Goal: Check status: Check status

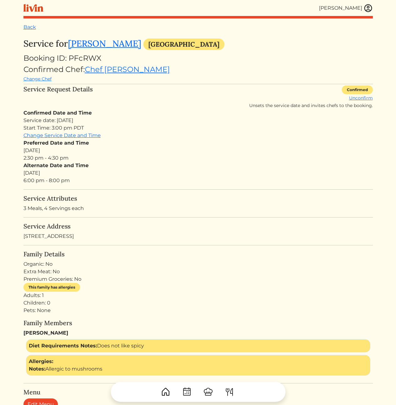
click at [217, 145] on div "Preferred Date and Time [DATE] 2:30 pm - 4:30 pm" at bounding box center [197, 150] width 349 height 23
click at [153, 135] on div "Confirmed Date and Time Service date: Tue, Aug 19, 2025 Start Time: 3:00 pm PDT…" at bounding box center [197, 146] width 349 height 75
click at [165, 126] on div "Service date: Tue, Aug 19, 2025 Start Time: 3:00 pm PDT" at bounding box center [197, 124] width 349 height 15
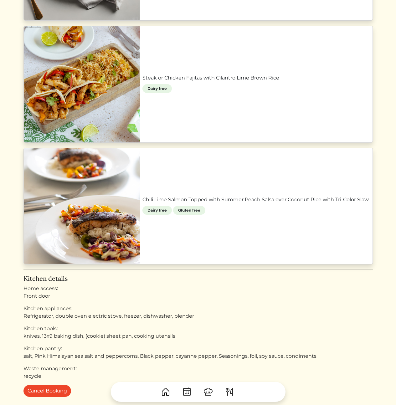
scroll to position [585, 0]
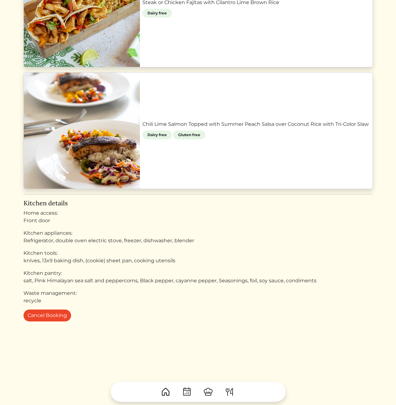
click at [182, 282] on p "salt, Pink Himalayan sea salt and peppercorns, Black pepper, cayanne pepper, Se…" at bounding box center [197, 281] width 349 height 8
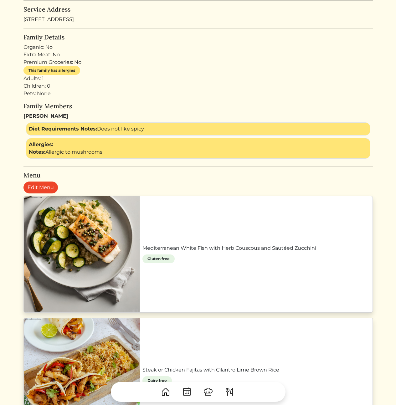
scroll to position [0, 0]
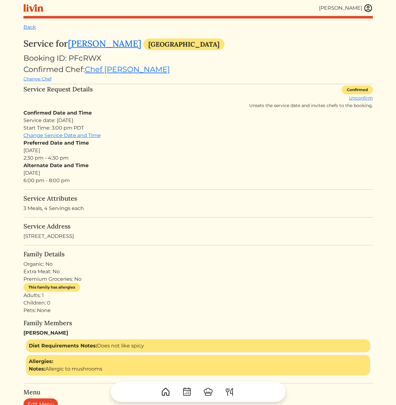
click at [127, 153] on div "Preferred Date and Time [DATE] 2:30 pm - 4:30 pm" at bounding box center [197, 150] width 349 height 23
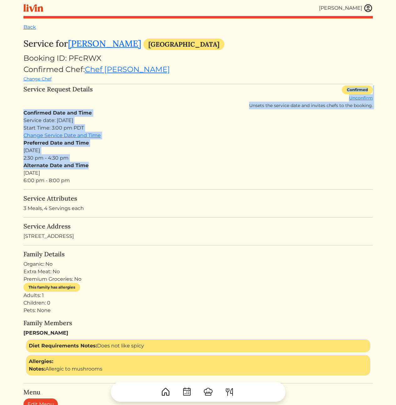
drag, startPoint x: 168, startPoint y: 107, endPoint x: 164, endPoint y: 170, distance: 63.1
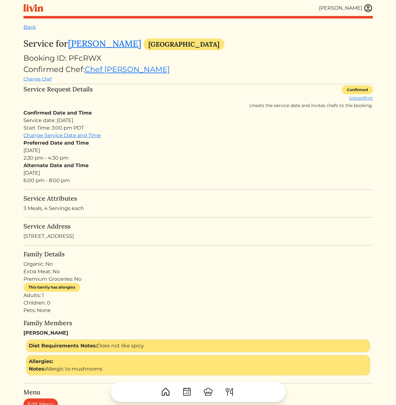
click at [164, 172] on div "Alternate Date and Time [DATE] 6:00 pm - 8:00 pm" at bounding box center [197, 173] width 349 height 23
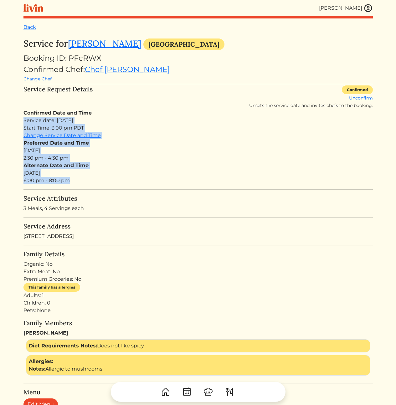
drag, startPoint x: 160, startPoint y: 180, endPoint x: 139, endPoint y: 117, distance: 66.7
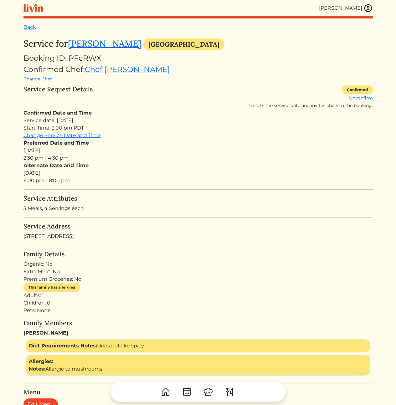
click at [139, 117] on div "Confirmed Date and Time Service date: Tue, Aug 19, 2025 Start Time: 3:00 pm PDT…" at bounding box center [197, 146] width 349 height 75
click at [87, 58] on div "Booking ID: PFcRWX" at bounding box center [197, 58] width 349 height 11
copy div "PFcRWX"
click at [183, 150] on div "Preferred Date and Time [DATE] 2:30 pm - 4:30 pm" at bounding box center [197, 150] width 349 height 23
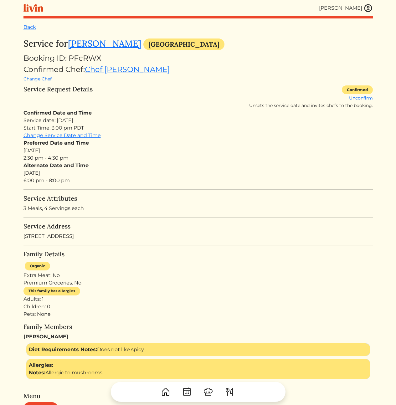
click at [86, 184] on div "Alternate Date and Time [DATE] 6:00 pm - 8:00 pm" at bounding box center [197, 173] width 349 height 23
drag, startPoint x: 175, startPoint y: 186, endPoint x: 149, endPoint y: 139, distance: 53.1
click at [149, 140] on div "Preferred Date and Time [DATE] 2:30 pm - 4:30 pm" at bounding box center [197, 150] width 349 height 23
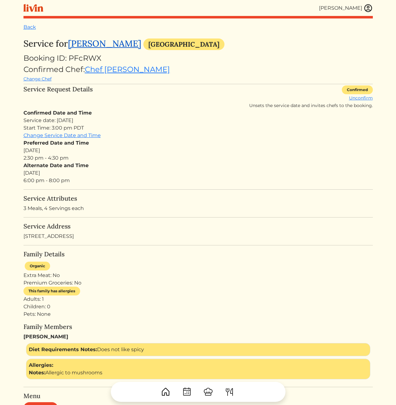
click at [92, 42] on link "[PERSON_NAME]" at bounding box center [104, 43] width 73 height 11
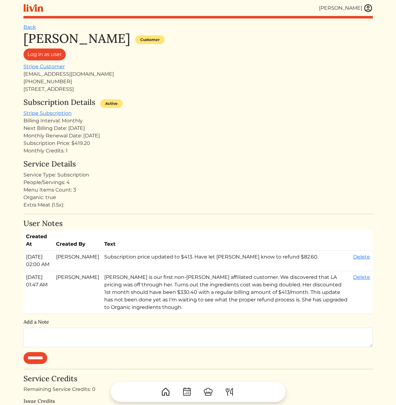
click at [172, 185] on div "People/Servings: 4" at bounding box center [197, 183] width 349 height 8
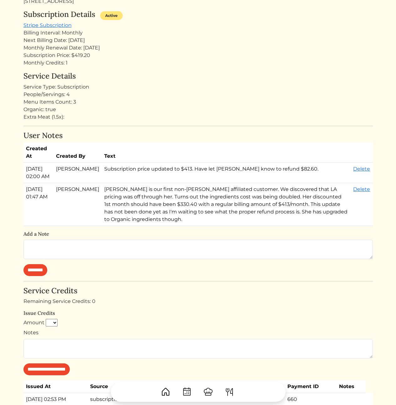
click at [239, 218] on td "Rosa is our first non-Slauson affiliated customer. We discovered that LA pricin…" at bounding box center [226, 204] width 249 height 43
drag, startPoint x: 344, startPoint y: 221, endPoint x: 339, endPoint y: 221, distance: 5.7
click at [344, 221] on td "Rosa is our first non-Slauson affiliated customer. We discovered that LA pricin…" at bounding box center [226, 204] width 249 height 43
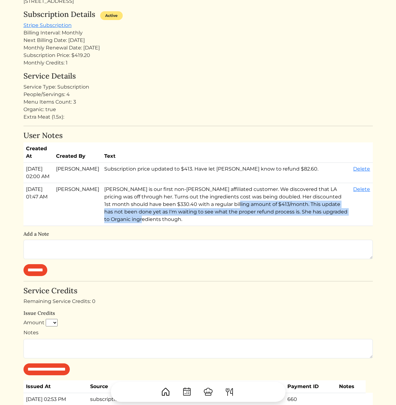
drag, startPoint x: 298, startPoint y: 216, endPoint x: 167, endPoint y: 212, distance: 131.0
click at [169, 211] on td "Rosa is our first non-Slauson affiliated customer. We discovered that LA pricin…" at bounding box center [226, 204] width 249 height 43
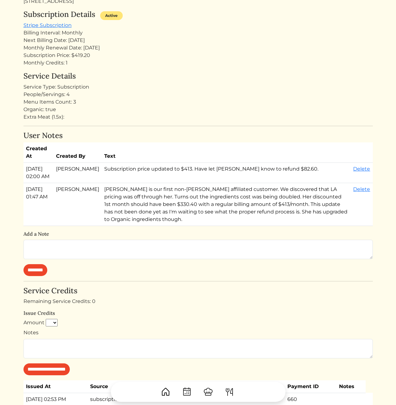
click at [182, 213] on td "Rosa is our first non-Slauson affiliated customer. We discovered that LA pricin…" at bounding box center [226, 204] width 249 height 43
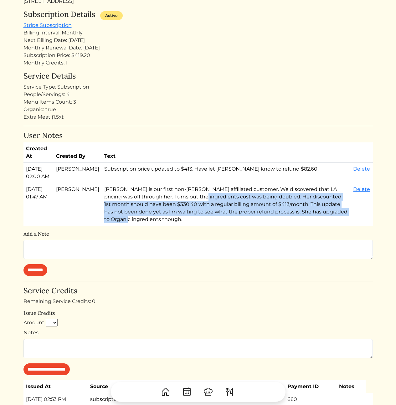
drag, startPoint x: 216, startPoint y: 211, endPoint x: 288, endPoint y: 218, distance: 73.0
click at [283, 218] on td "Rosa is our first non-Slauson affiliated customer. We discovered that LA pricin…" at bounding box center [226, 204] width 249 height 43
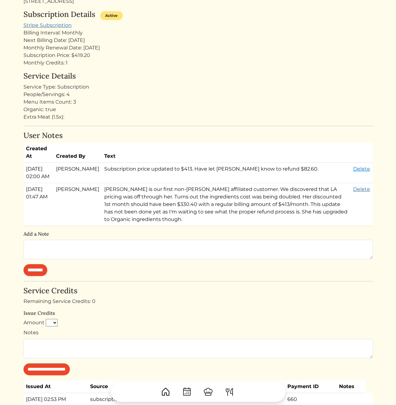
click at [312, 221] on td "Rosa is our first non-Slauson affiliated customer. We discovered that LA pricin…" at bounding box center [226, 204] width 249 height 43
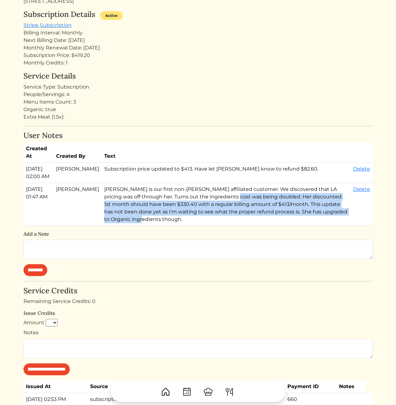
drag, startPoint x: 295, startPoint y: 215, endPoint x: 166, endPoint y: 208, distance: 129.5
click at [192, 207] on td "Rosa is our first non-Slauson affiliated customer. We discovered that LA pricin…" at bounding box center [226, 204] width 249 height 43
click at [166, 210] on td "Rosa is our first non-Slauson affiliated customer. We discovered that LA pricin…" at bounding box center [226, 204] width 249 height 43
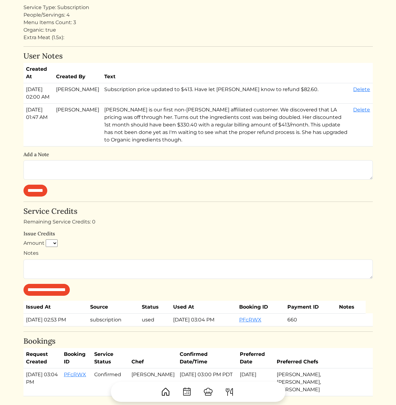
scroll to position [136, 0]
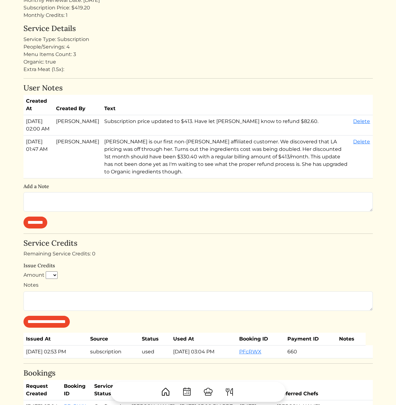
click at [220, 160] on td "Rosa is our first non-Slauson affiliated customer. We discovered that LA pricin…" at bounding box center [226, 157] width 249 height 43
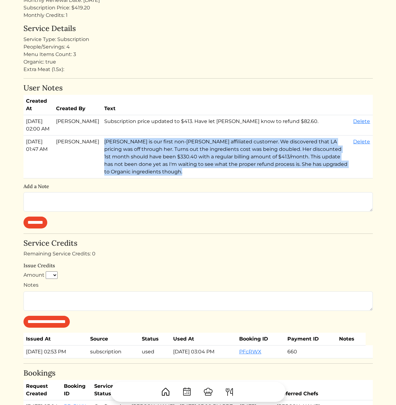
click at [220, 160] on td "Rosa is our first non-Slauson affiliated customer. We discovered that LA pricin…" at bounding box center [226, 157] width 249 height 43
click at [269, 163] on td "Rosa is our first non-Slauson affiliated customer. We discovered that LA pricin…" at bounding box center [226, 157] width 249 height 43
